Goal: Task Accomplishment & Management: Manage account settings

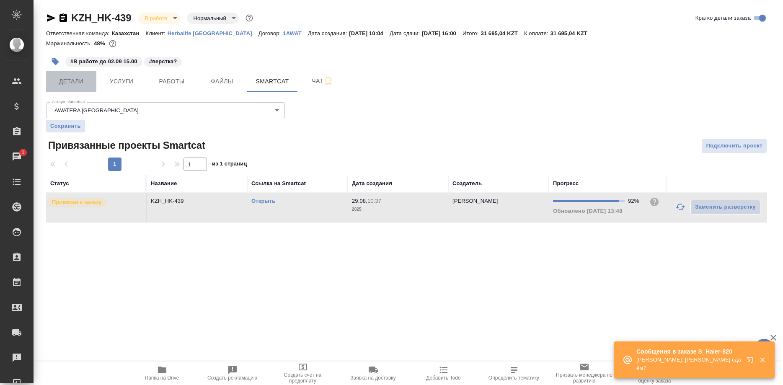
click at [76, 79] on span "Детали" at bounding box center [71, 81] width 40 height 10
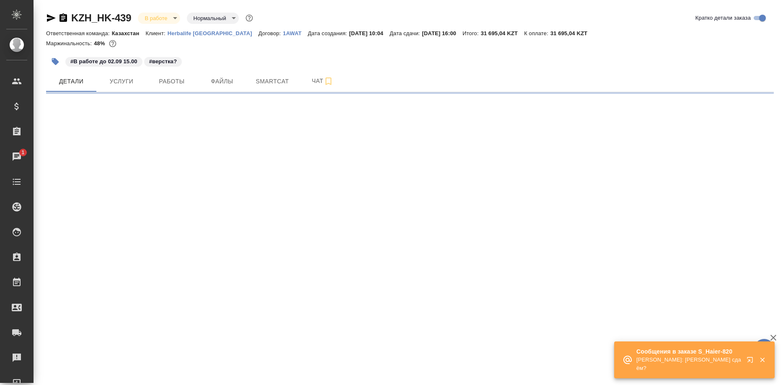
select select "RU"
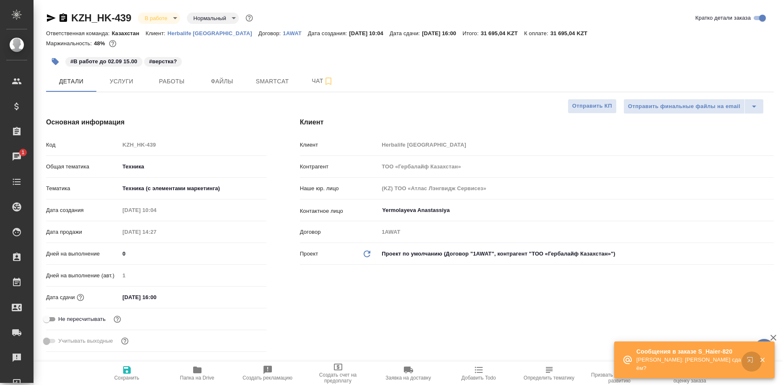
click at [747, 359] on icon "button" at bounding box center [751, 361] width 10 height 10
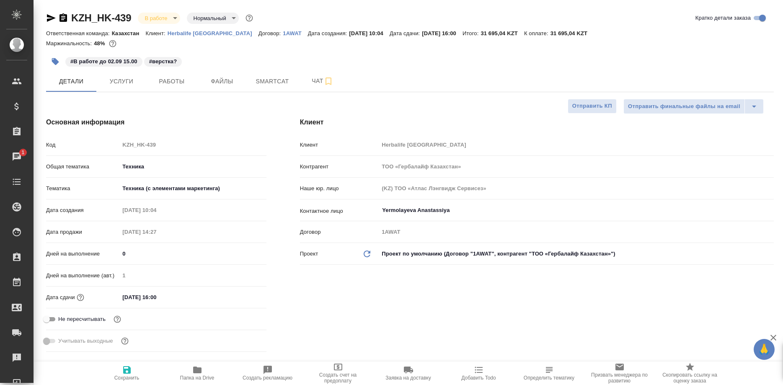
type textarea "x"
type input "Бабкина Анастасия"
type input "Журавлев Денис"
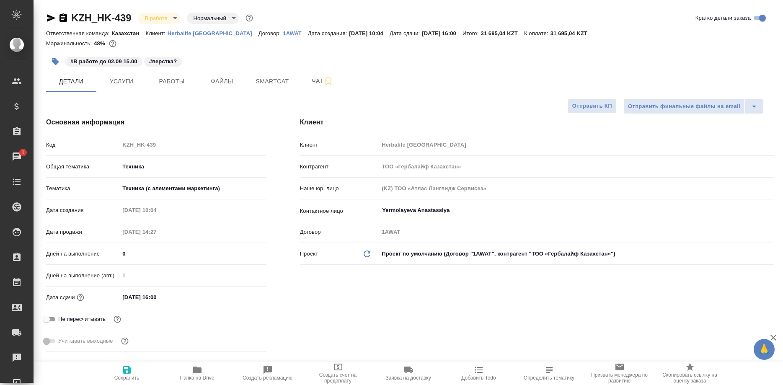
type textarea "x"
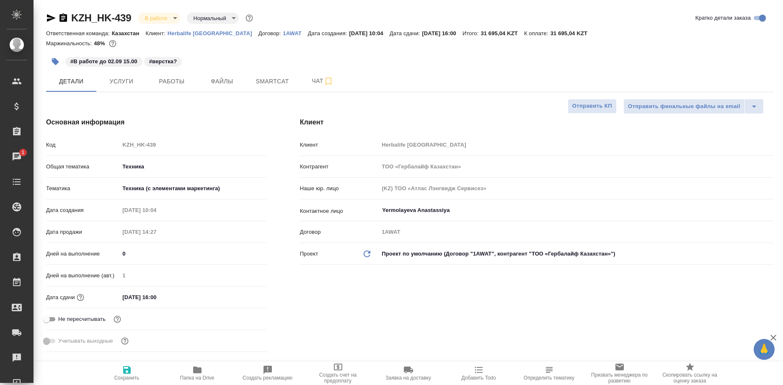
type textarea "x"
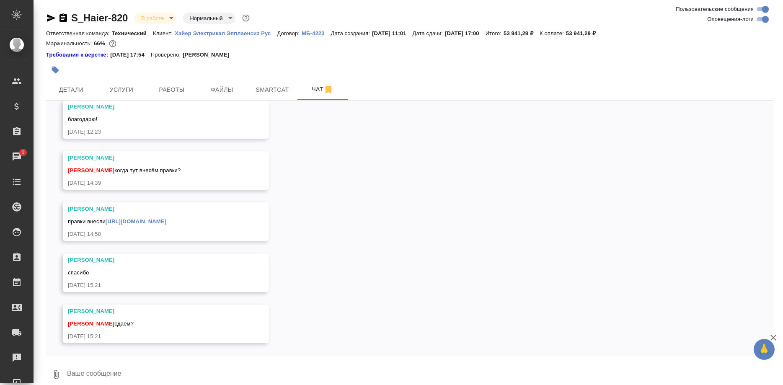
scroll to position [20508, 0]
click at [294, 371] on textarea at bounding box center [419, 374] width 707 height 28
type textarea "С"
type textarea "сдаем, там нечего перепроверять"
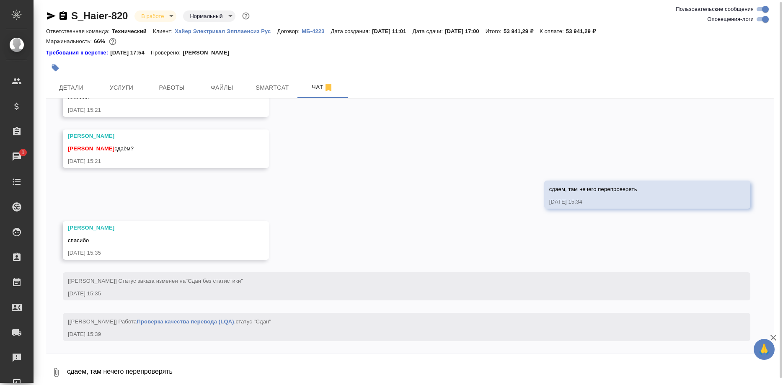
scroll to position [20678, 0]
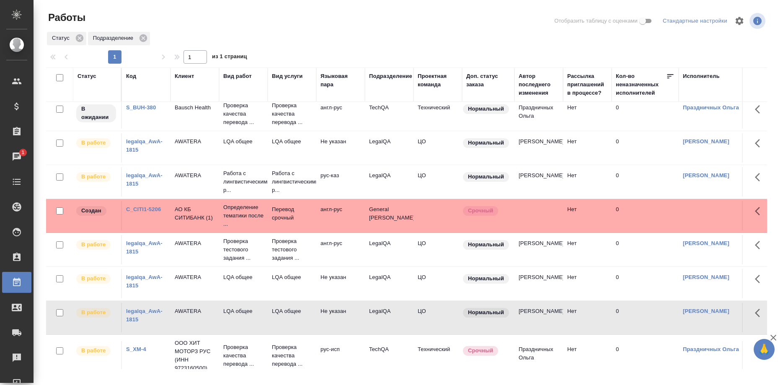
scroll to position [89, 0]
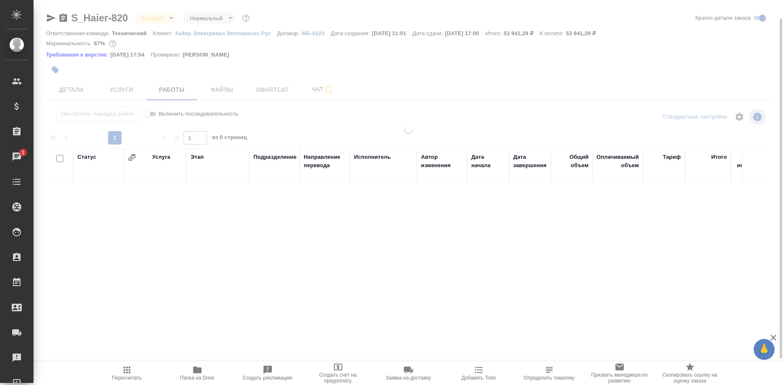
scroll to position [9, 0]
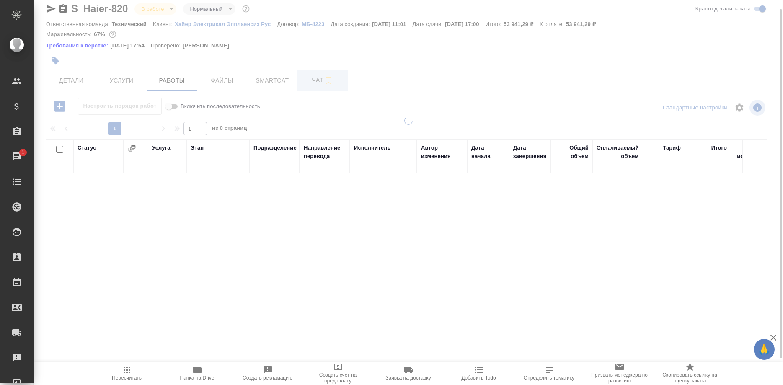
click at [315, 77] on span "Чат" at bounding box center [322, 80] width 40 height 10
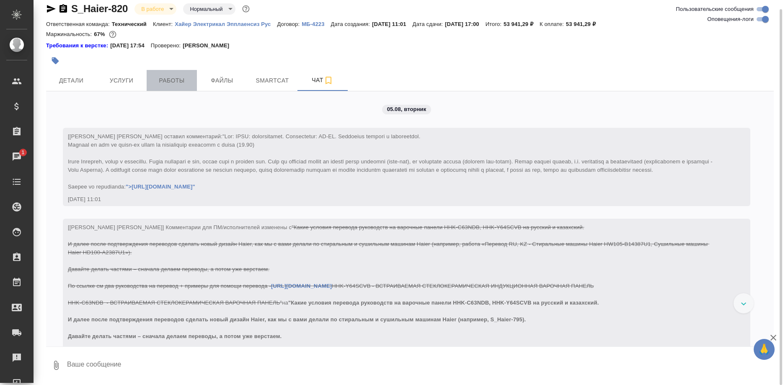
click at [167, 80] on span "Работы" at bounding box center [172, 80] width 40 height 10
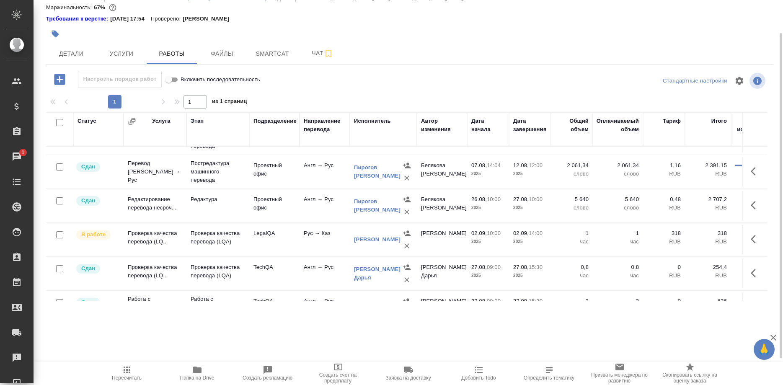
scroll to position [128, 0]
click at [747, 237] on button "button" at bounding box center [755, 239] width 20 height 20
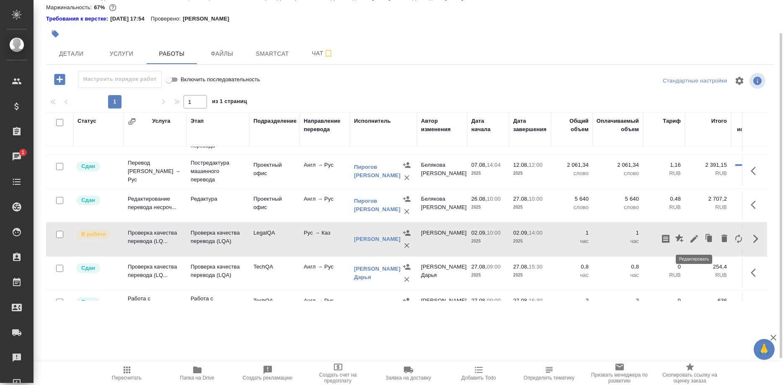
click at [691, 240] on icon "button" at bounding box center [694, 239] width 8 height 8
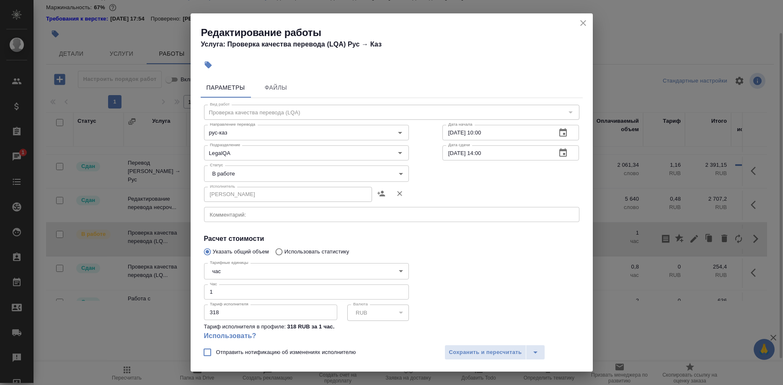
click at [235, 170] on body "🙏 .cls-1 fill:#fff; AWATERA Shirina Sabina Клиенты Спецификации Заказы 1 Чаты T…" at bounding box center [391, 192] width 783 height 385
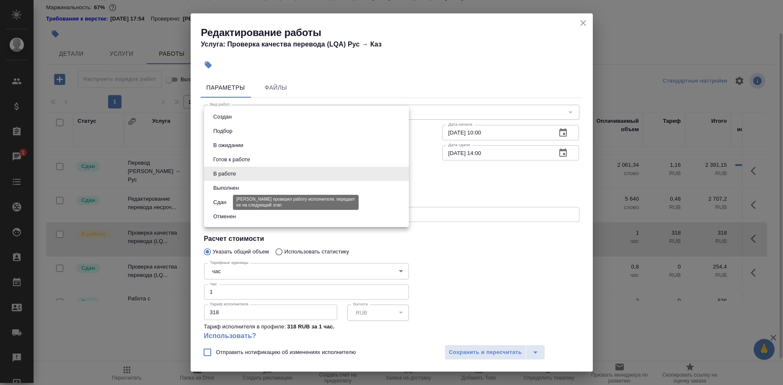
click at [217, 201] on button "Сдан" at bounding box center [220, 202] width 18 height 9
type input "closed"
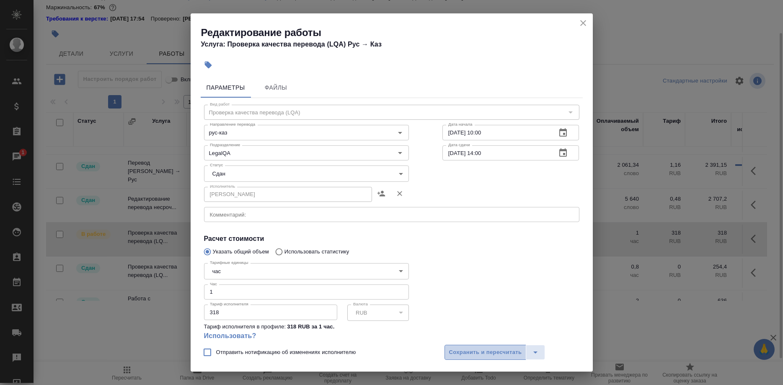
click at [456, 350] on span "Сохранить и пересчитать" at bounding box center [485, 353] width 73 height 10
